Goal: Transaction & Acquisition: Purchase product/service

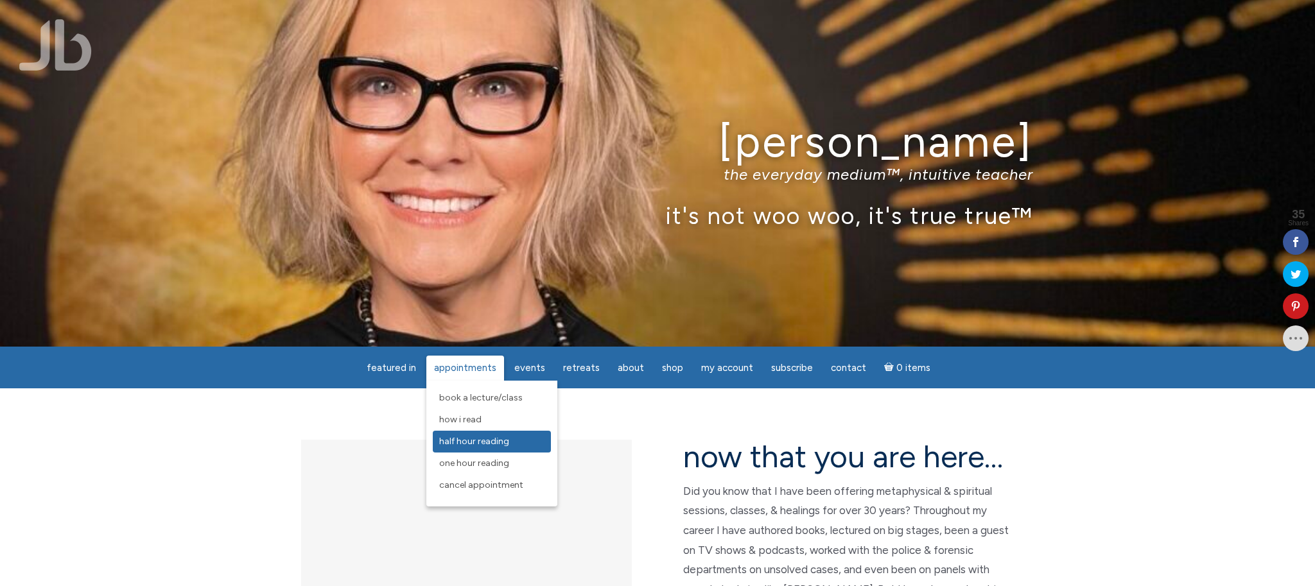
click at [486, 441] on span "Half Hour Reading" at bounding box center [474, 441] width 70 height 11
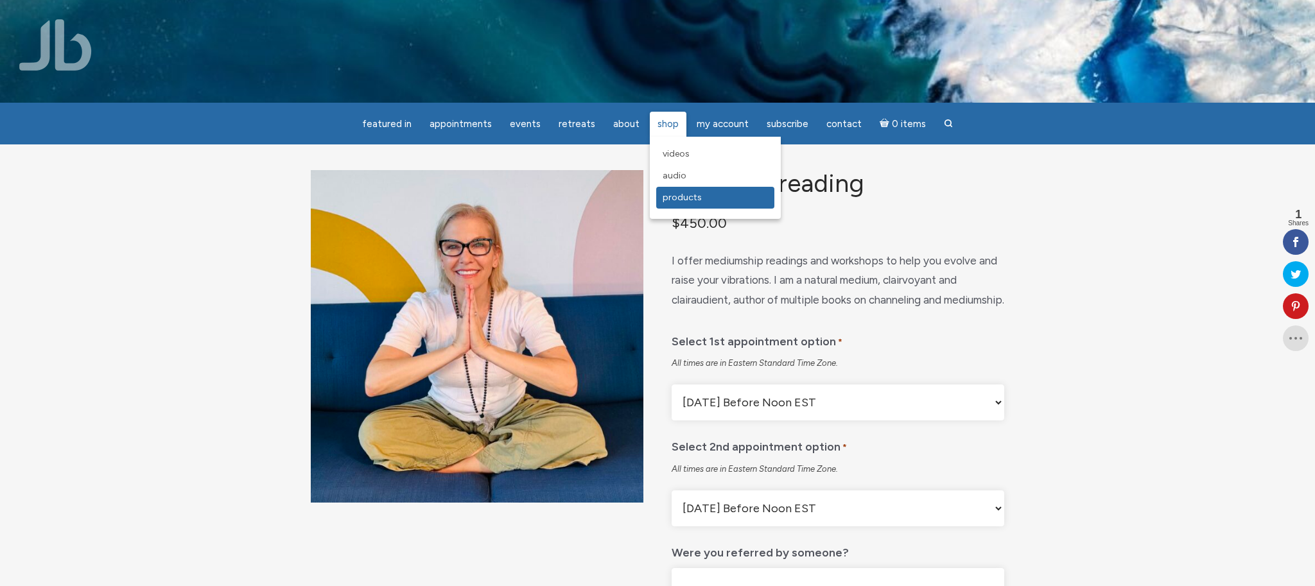
click at [692, 196] on span "Products" at bounding box center [682, 197] width 39 height 11
